Goal: Find specific page/section: Find specific page/section

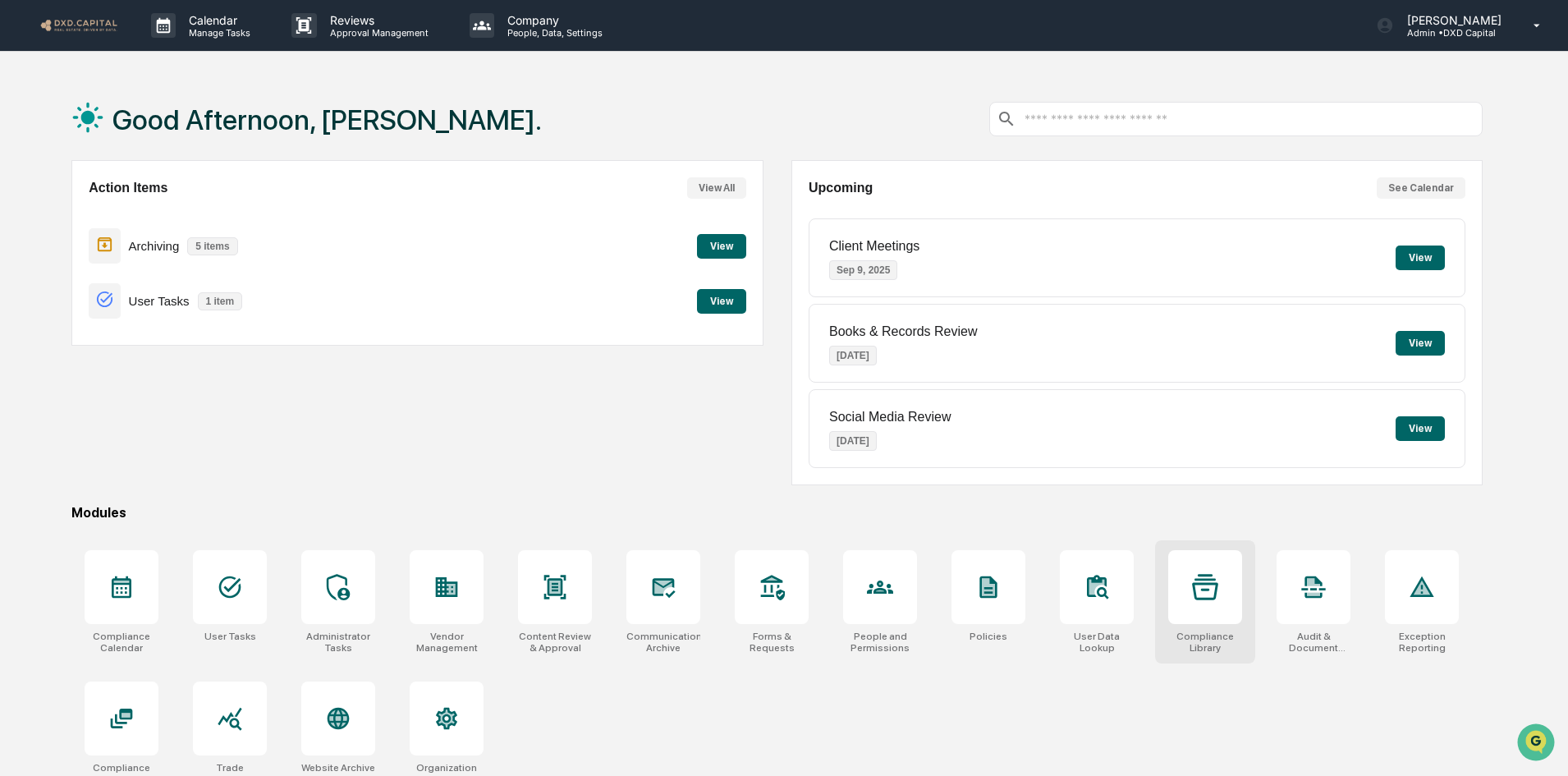
click at [1205, 592] on icon at bounding box center [1205, 588] width 27 height 27
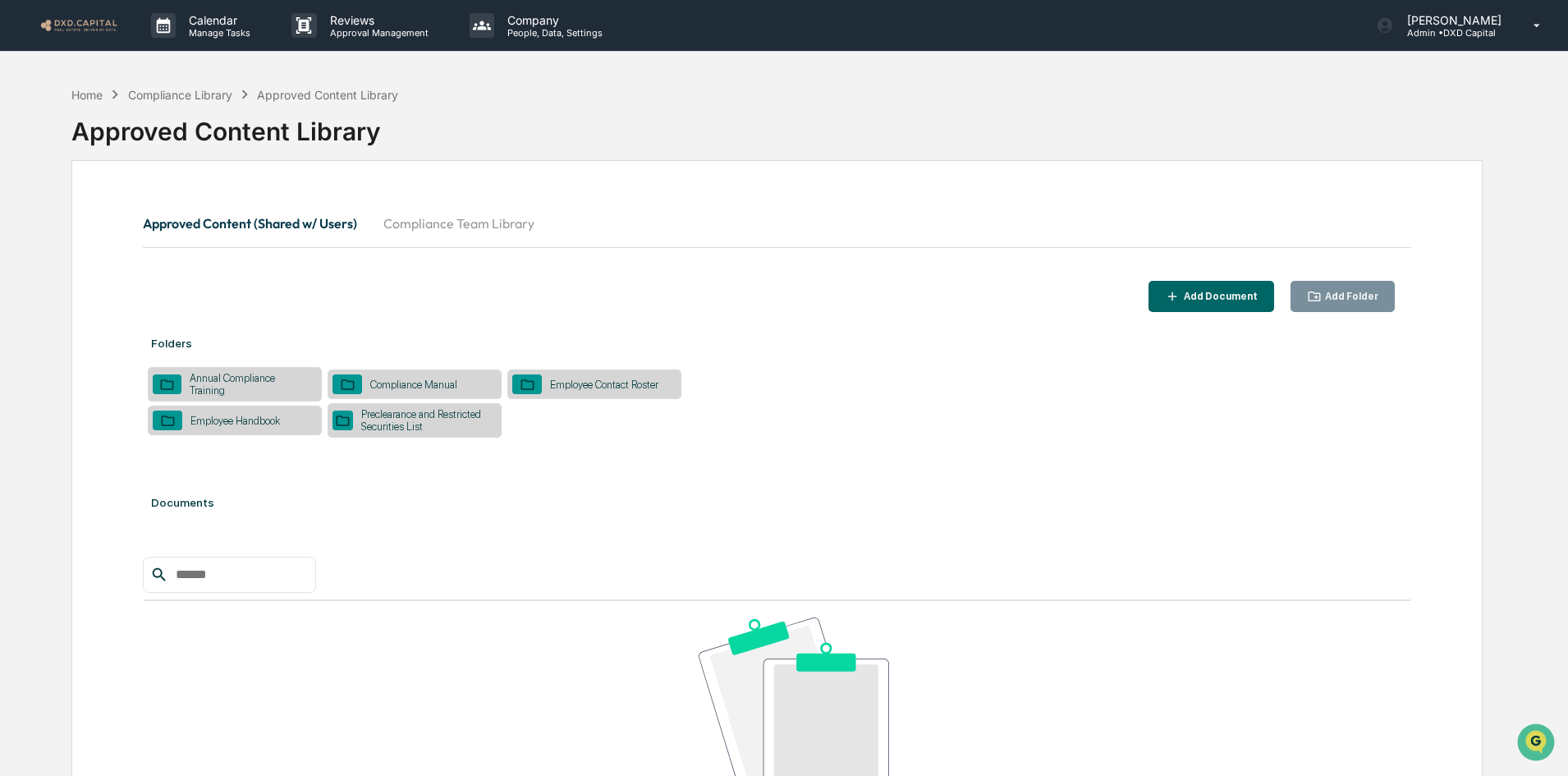
click at [436, 410] on div "Preclearance and Restricted Securities List" at bounding box center [425, 421] width 144 height 25
click at [432, 237] on button "Compliance Team Library" at bounding box center [459, 223] width 178 height 40
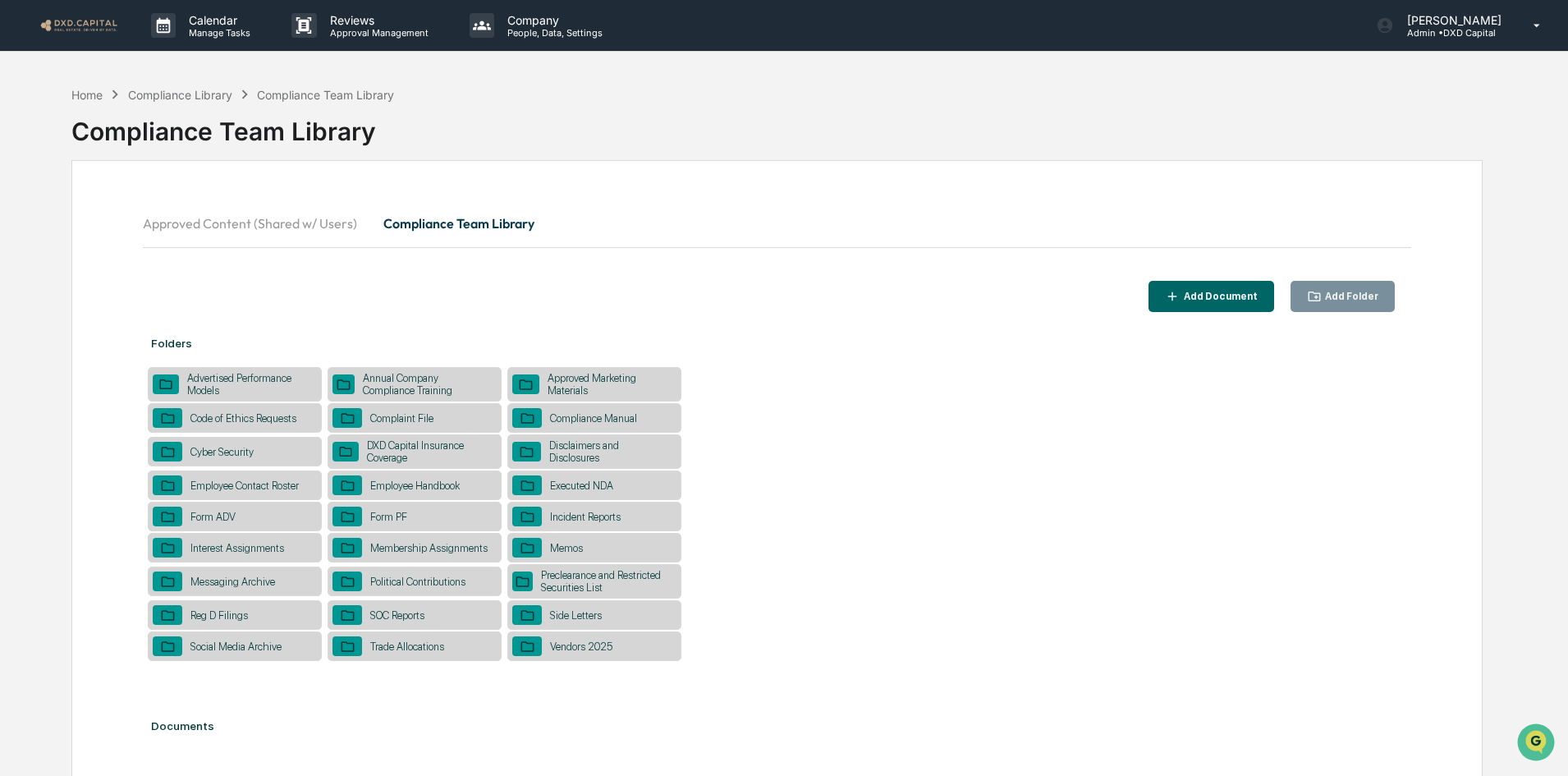
click at [616, 648] on div "Vendors 2025" at bounding box center [581, 647] width 79 height 12
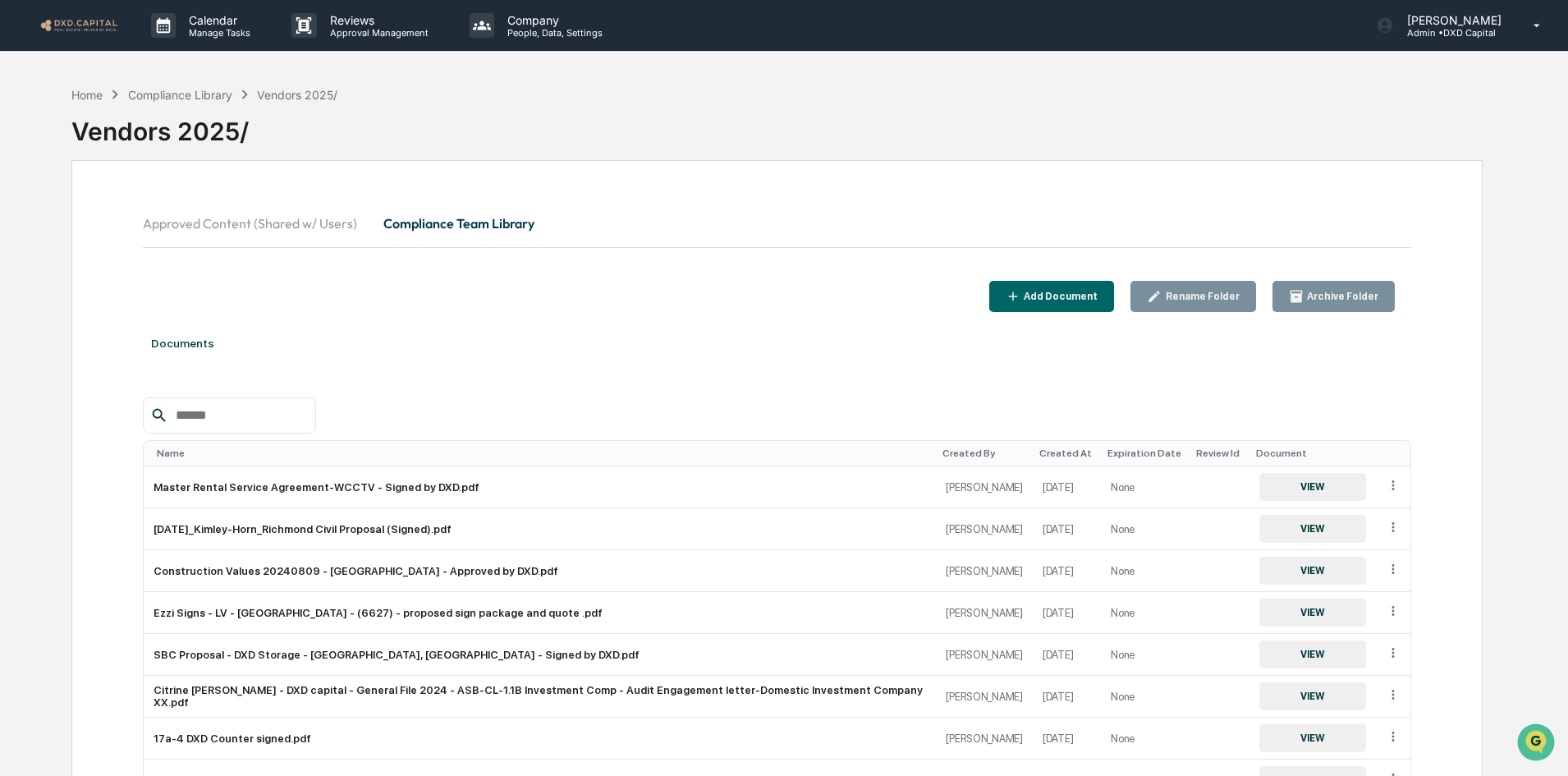
click at [212, 422] on input "text" at bounding box center [239, 416] width 139 height 22
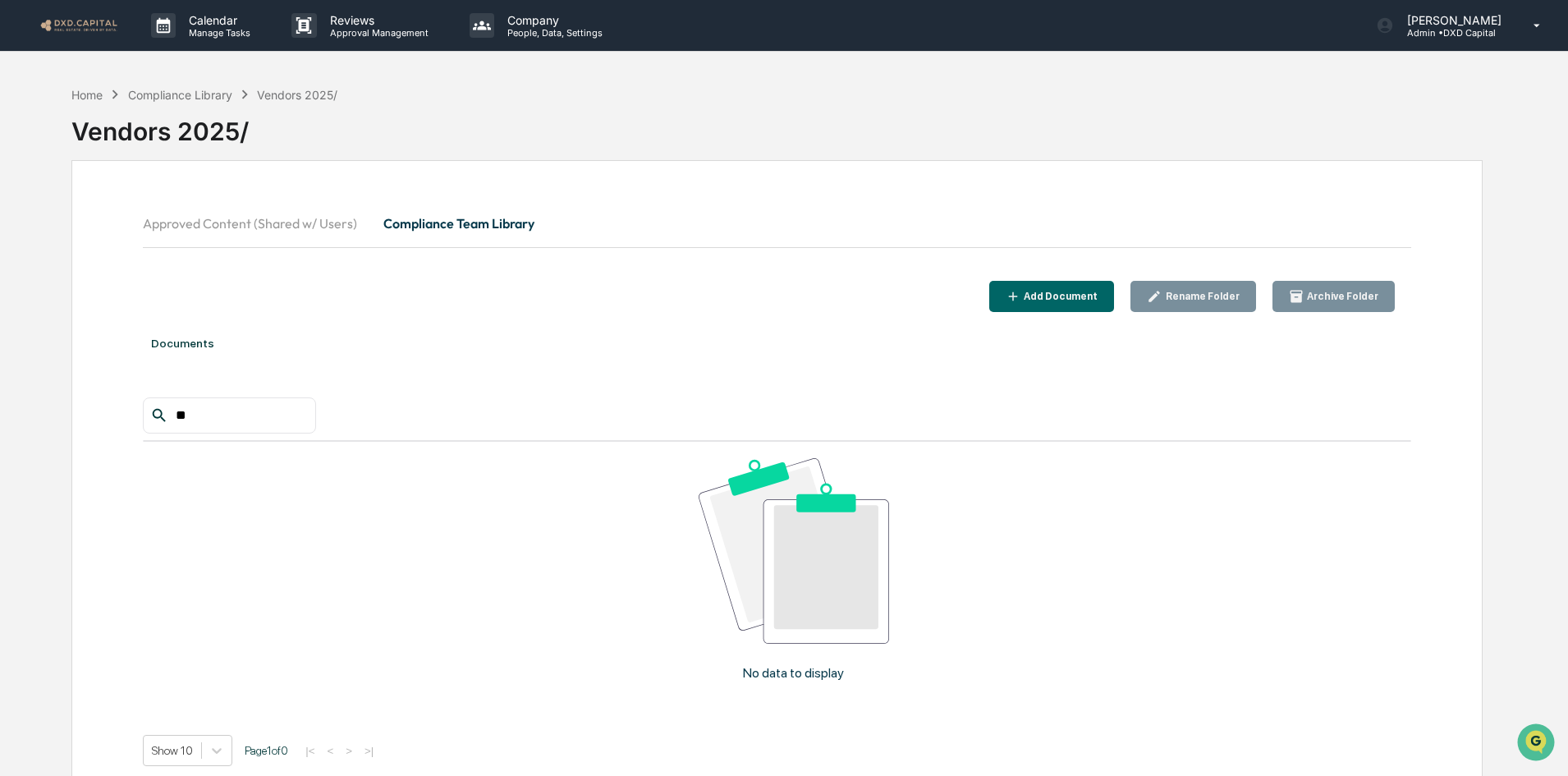
type input "*"
